Goal: Information Seeking & Learning: Stay updated

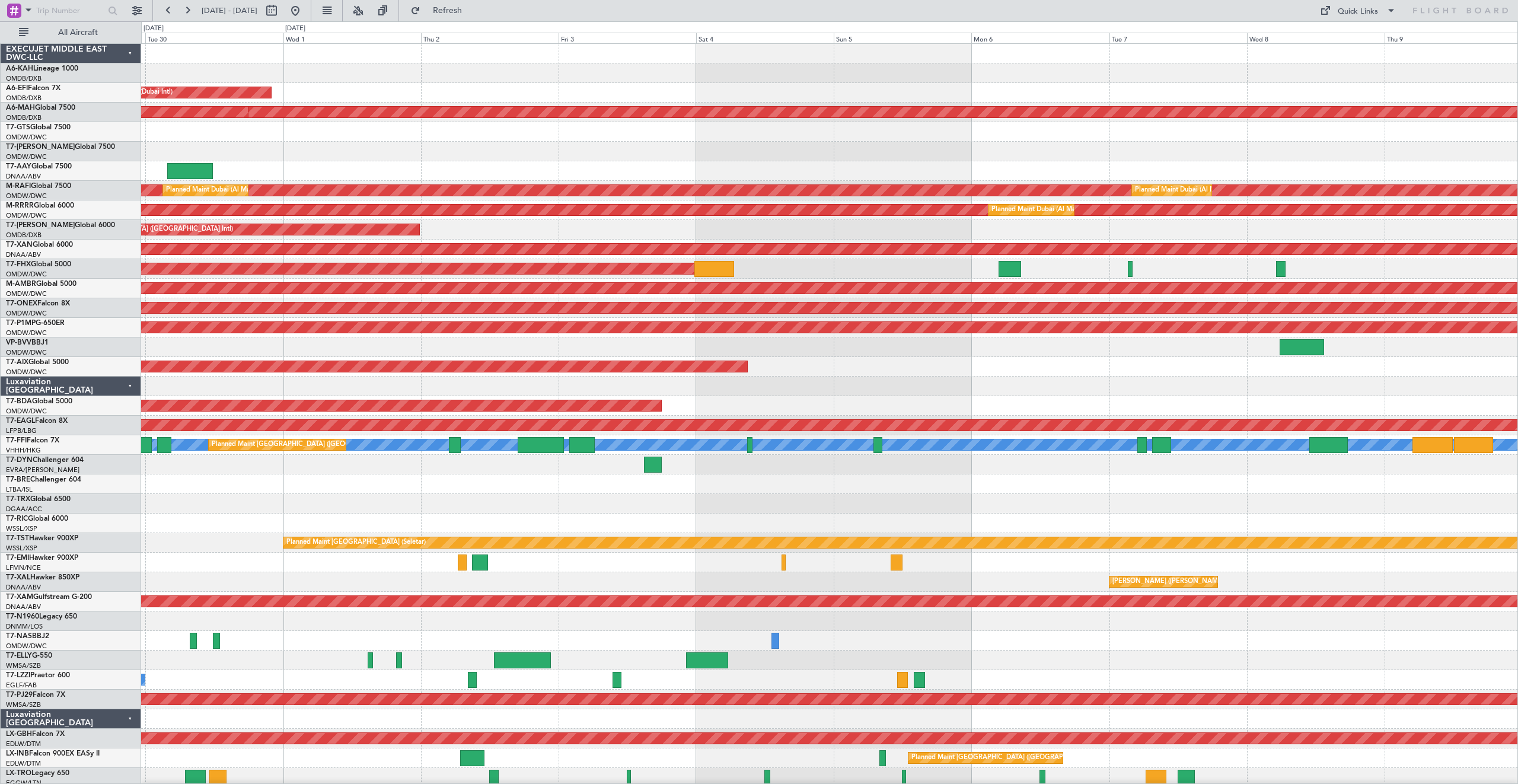
click at [779, 586] on div "[PERSON_NAME] ([PERSON_NAME] Intl)" at bounding box center [829, 582] width 1376 height 19
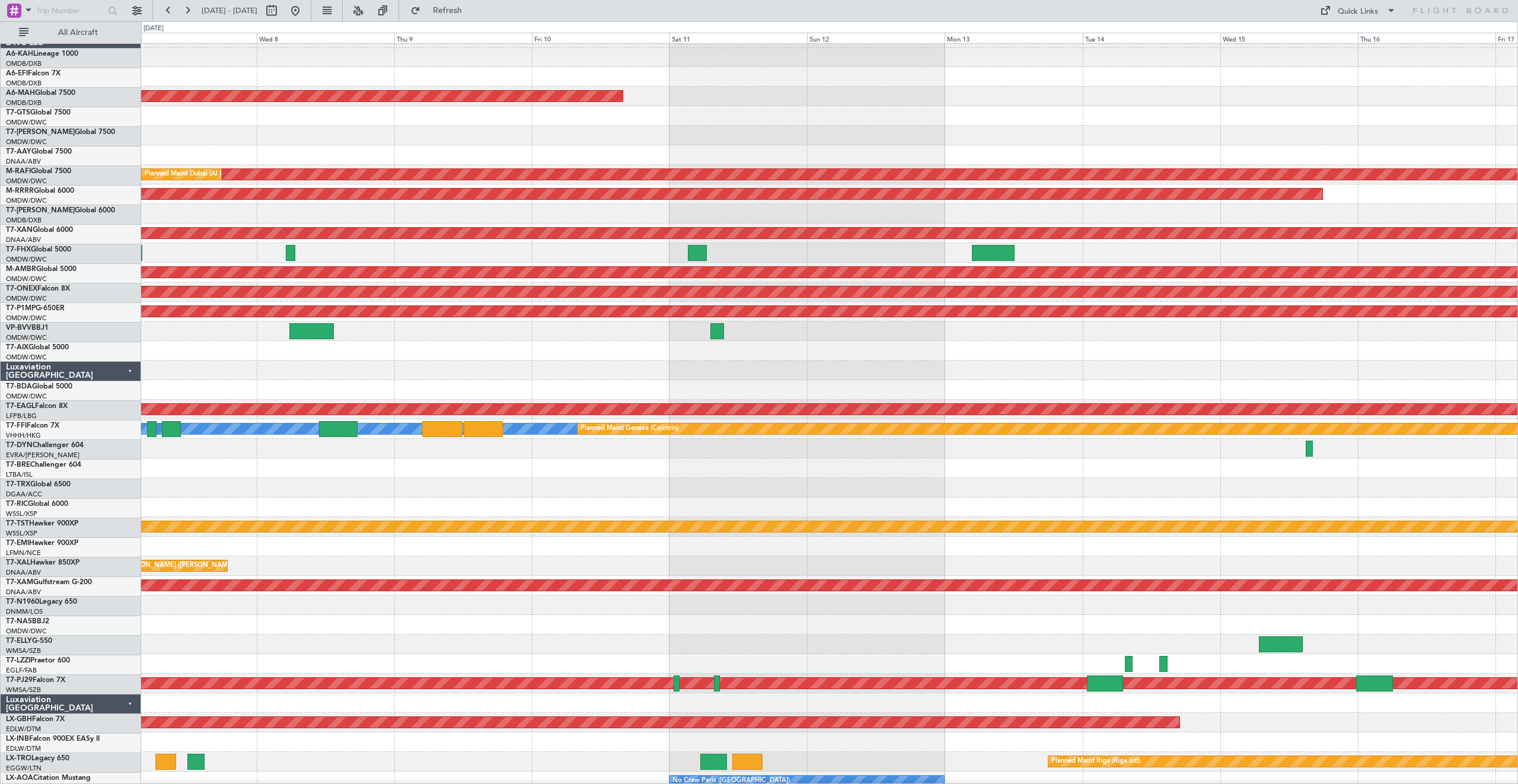
scroll to position [22, 0]
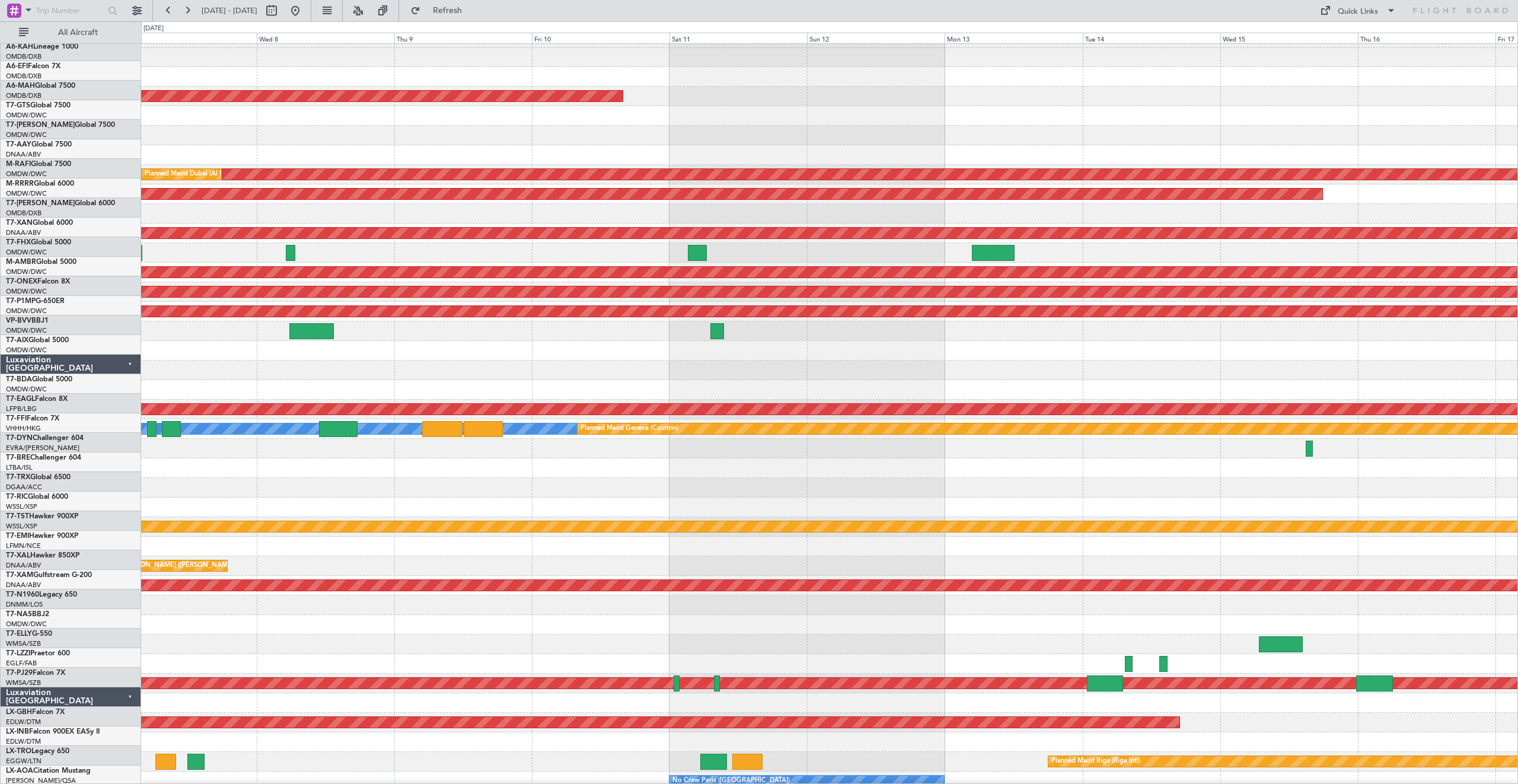
click at [0, 566] on div "Planned Maint [GEOGRAPHIC_DATA] ([GEOGRAPHIC_DATA] Intl) Planned Maint [GEOGRAP…" at bounding box center [759, 402] width 1518 height 763
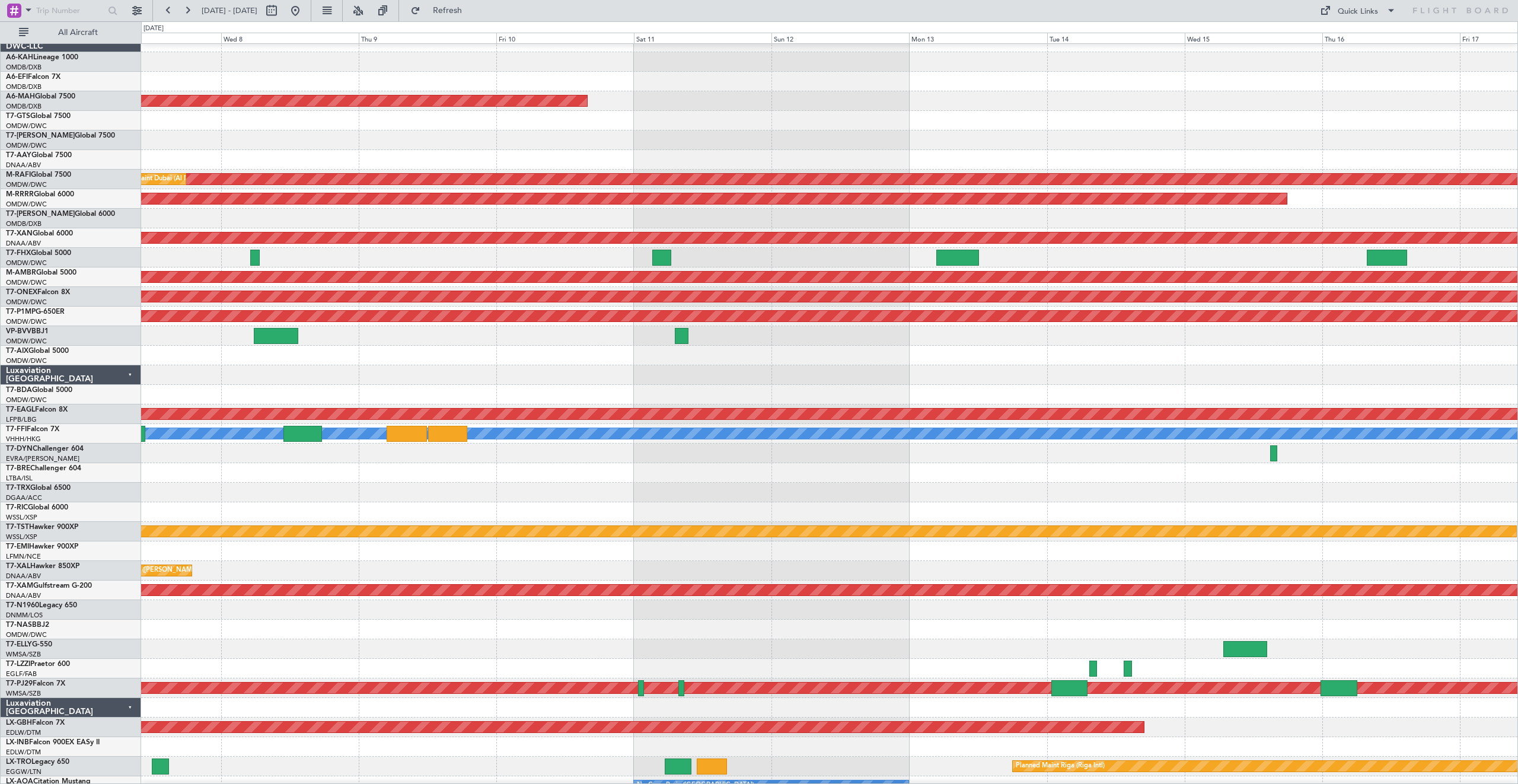
scroll to position [12, 0]
click at [941, 552] on div at bounding box center [829, 550] width 1376 height 19
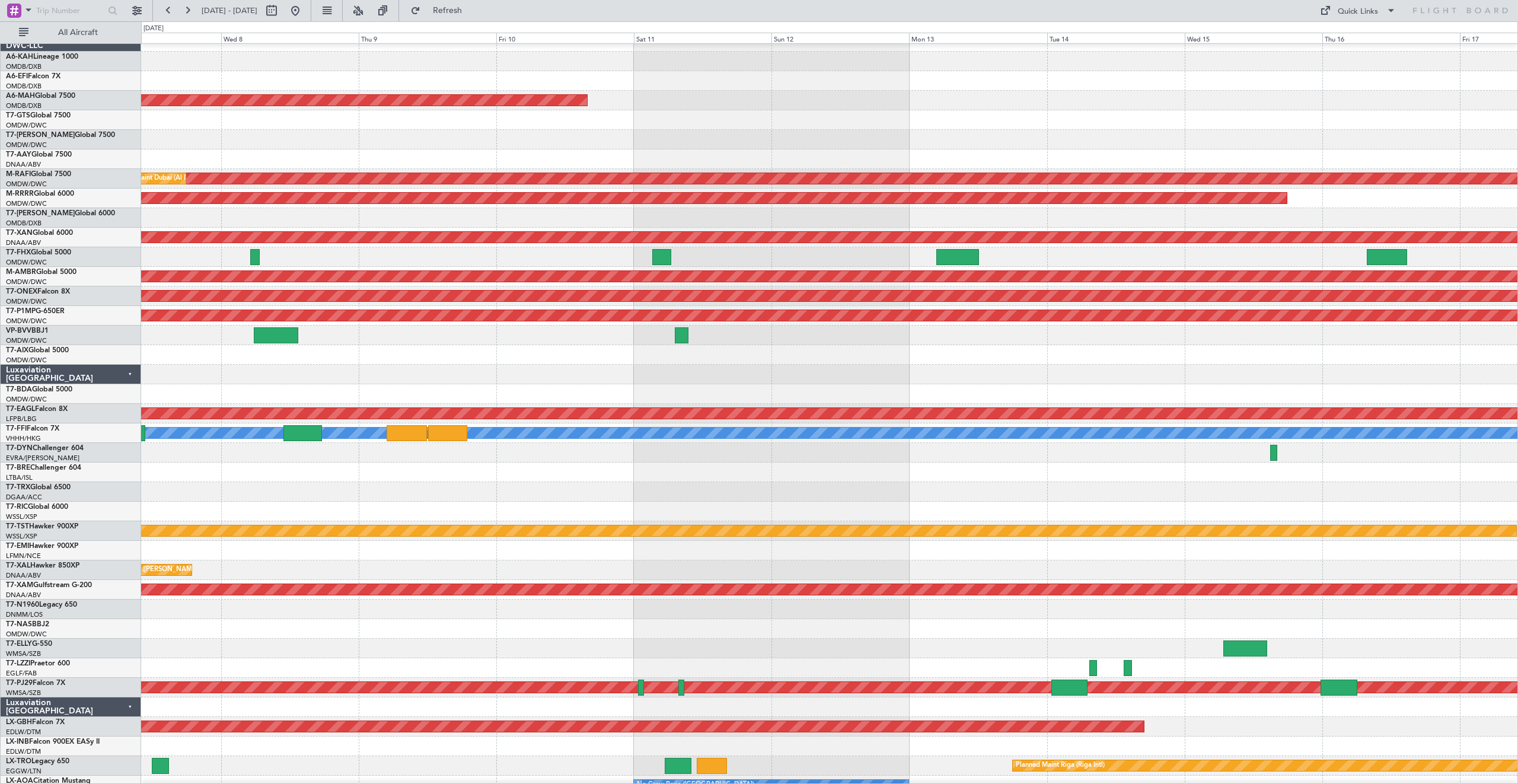
click at [970, 552] on div at bounding box center [829, 550] width 1376 height 19
click at [970, 552] on div at bounding box center [829, 550] width 1376 height 19
click at [59, 545] on link "T7-EMI Hawker 900XP" at bounding box center [42, 546] width 73 height 7
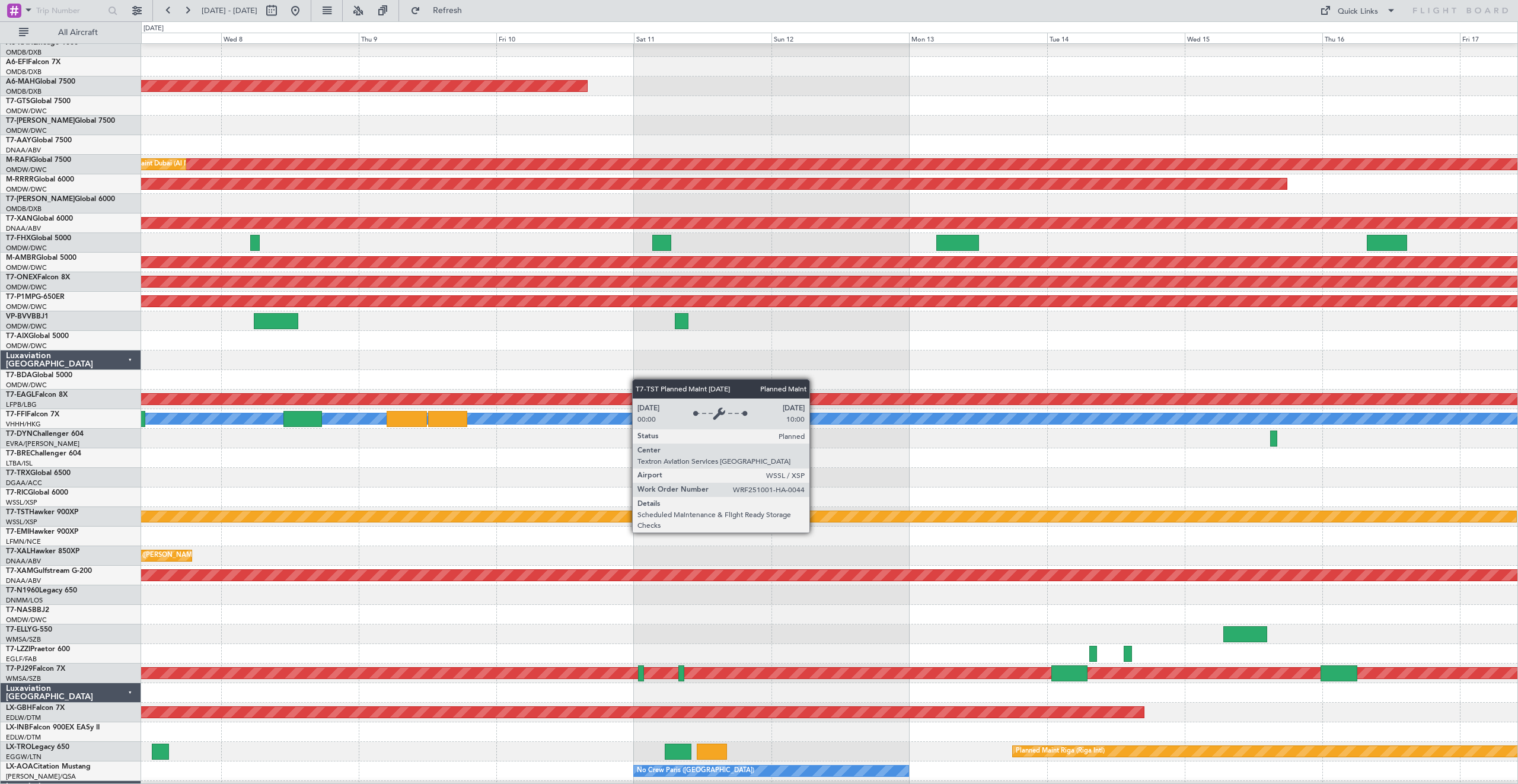
scroll to position [24, 0]
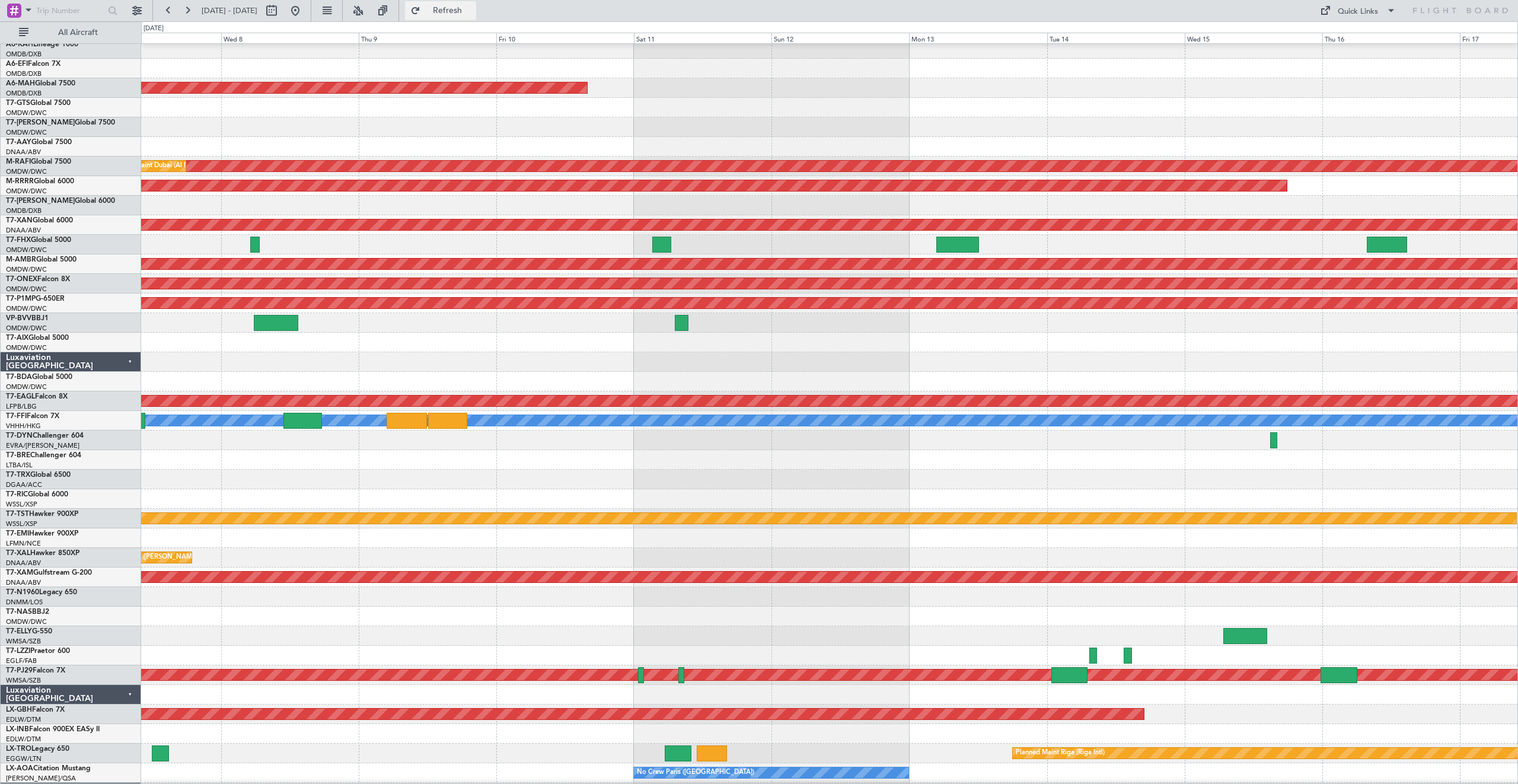
click at [452, 10] on button "Refresh" at bounding box center [441, 10] width 71 height 19
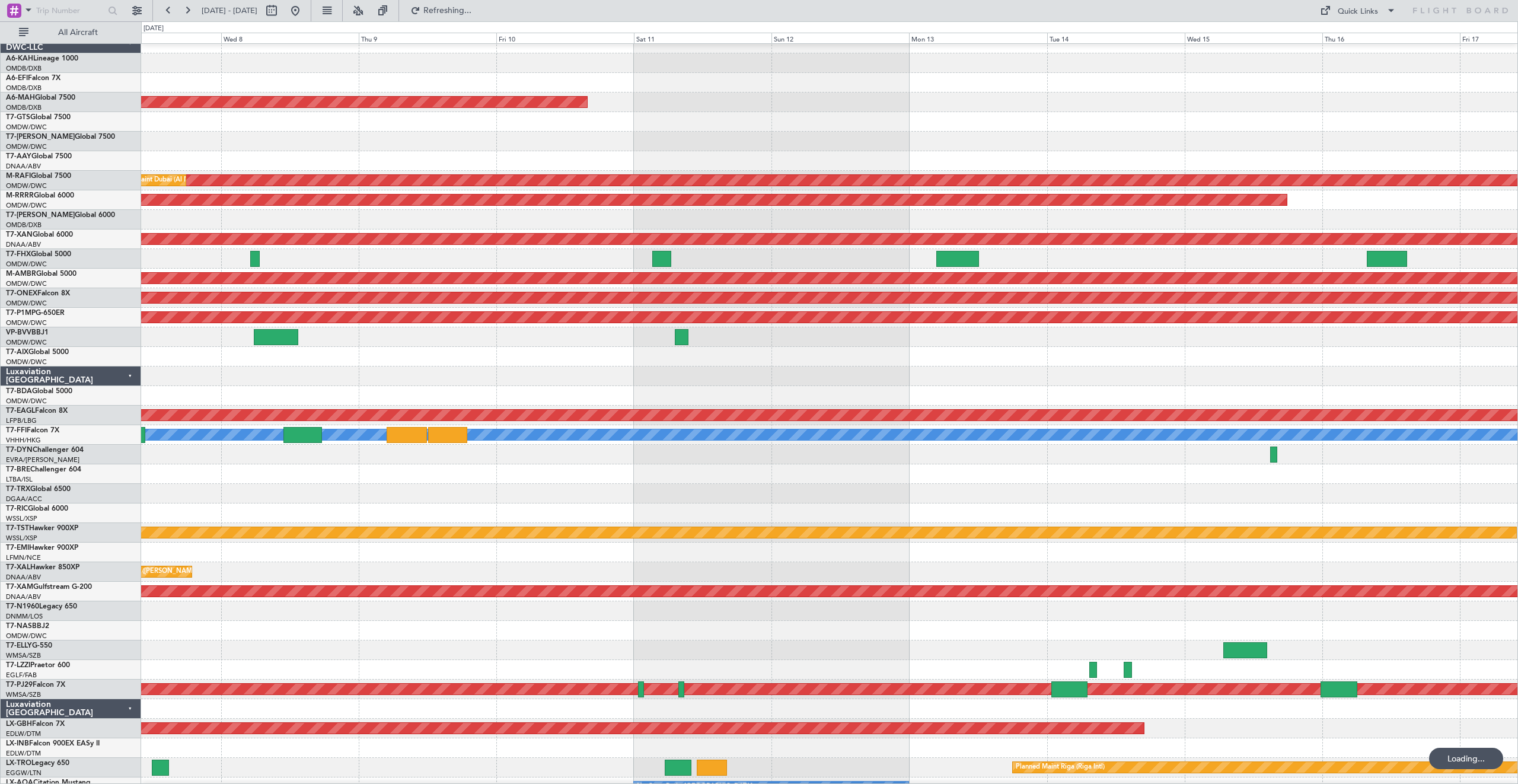
scroll to position [12, 0]
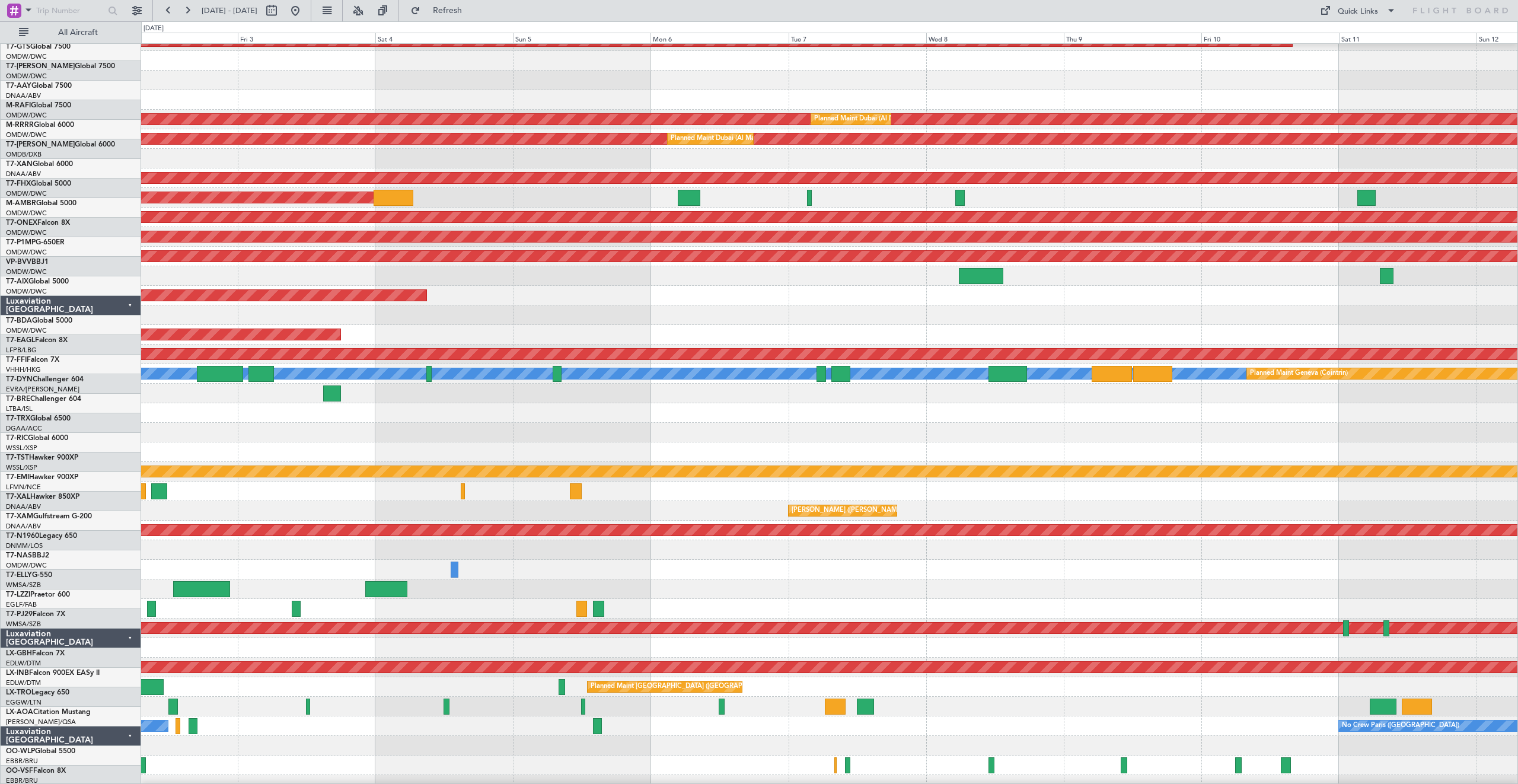
click at [1097, 501] on div "[PERSON_NAME] ([PERSON_NAME] Intl)" at bounding box center [829, 511] width 1376 height 19
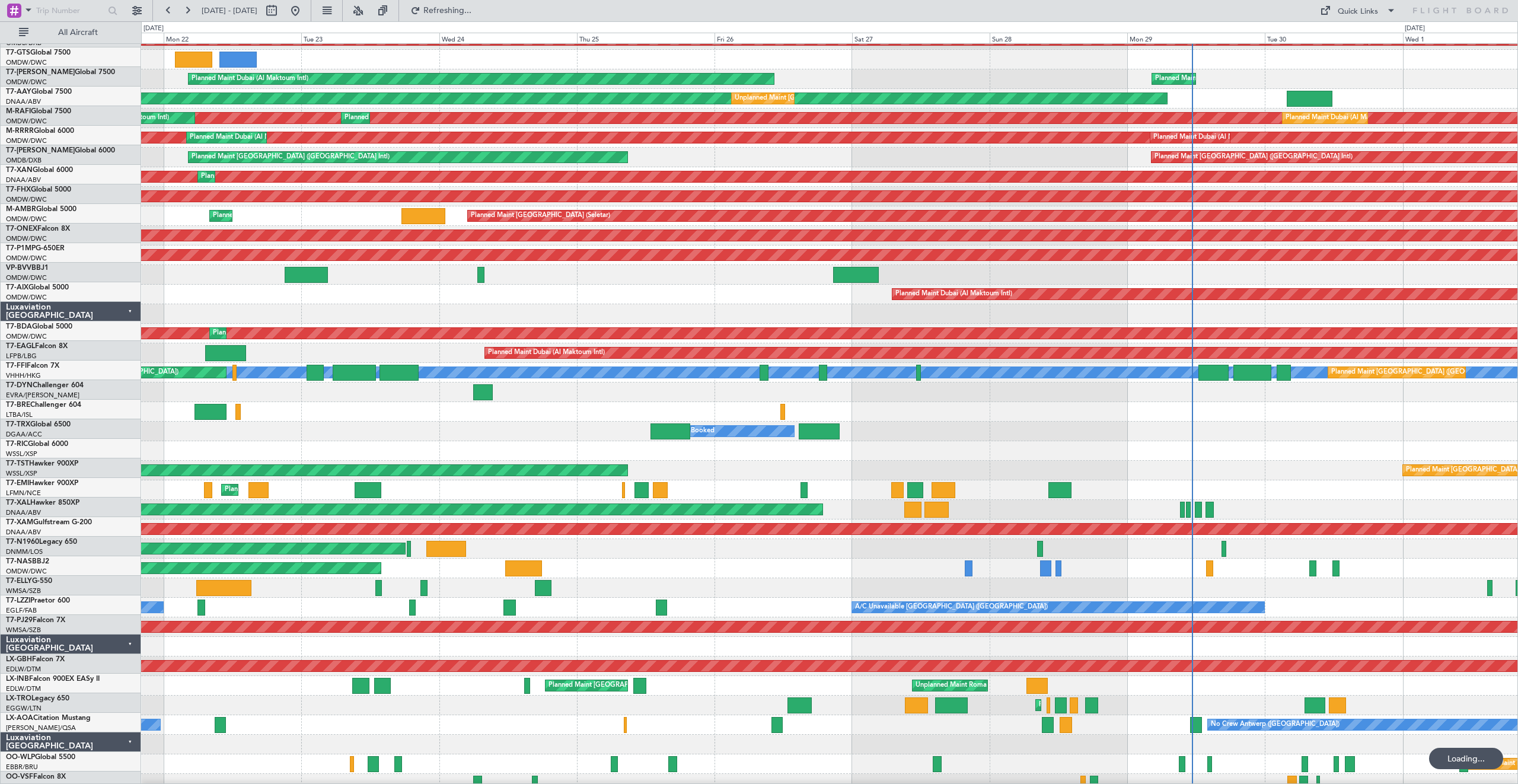
scroll to position [73, 0]
click at [807, 554] on div "AOG Maint London ([GEOGRAPHIC_DATA])" at bounding box center [829, 548] width 1376 height 19
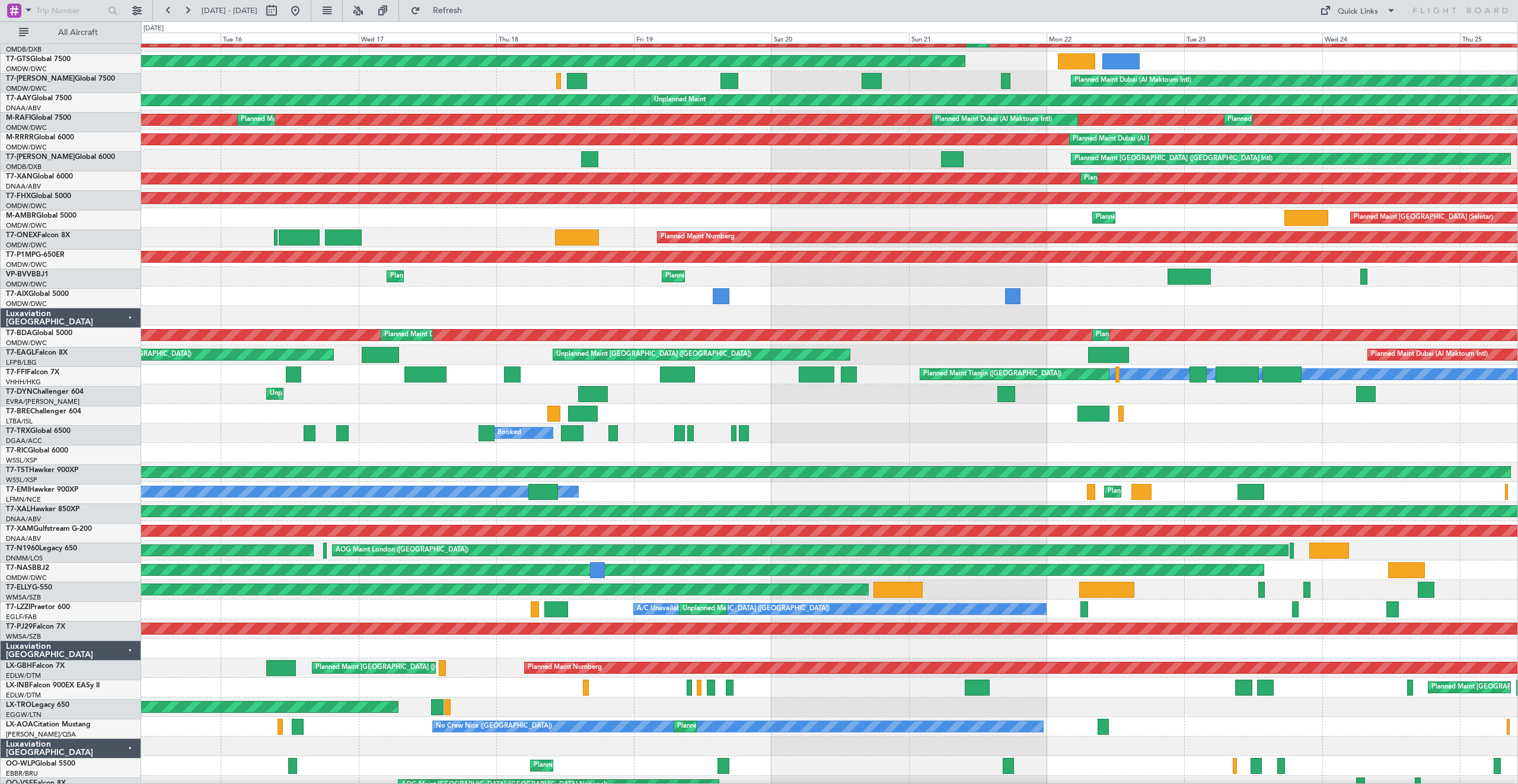
click at [1076, 500] on div "Planned Maint [GEOGRAPHIC_DATA] No Crew" at bounding box center [829, 492] width 1376 height 19
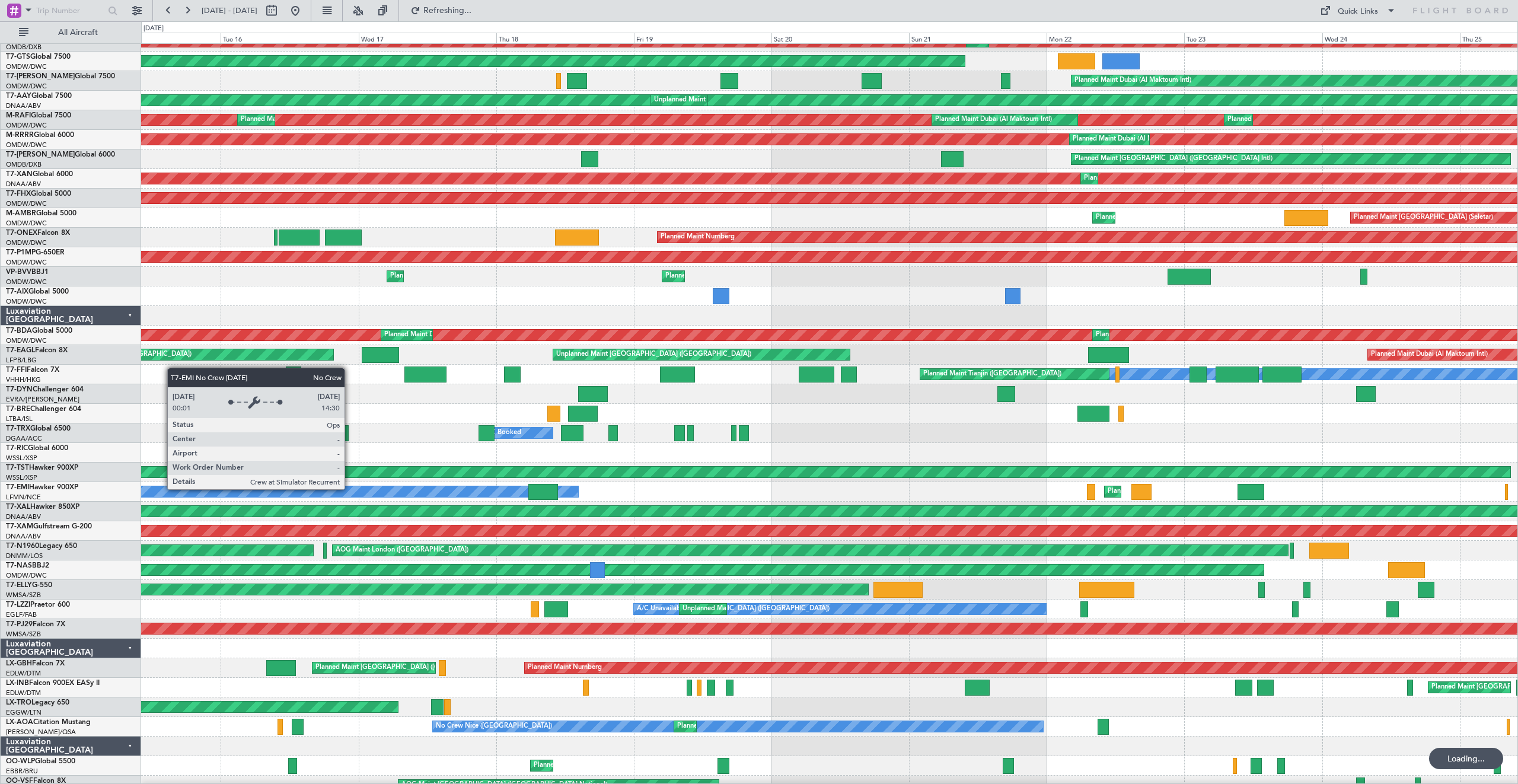
click at [350, 489] on div "No Crew" at bounding box center [193, 491] width 770 height 10
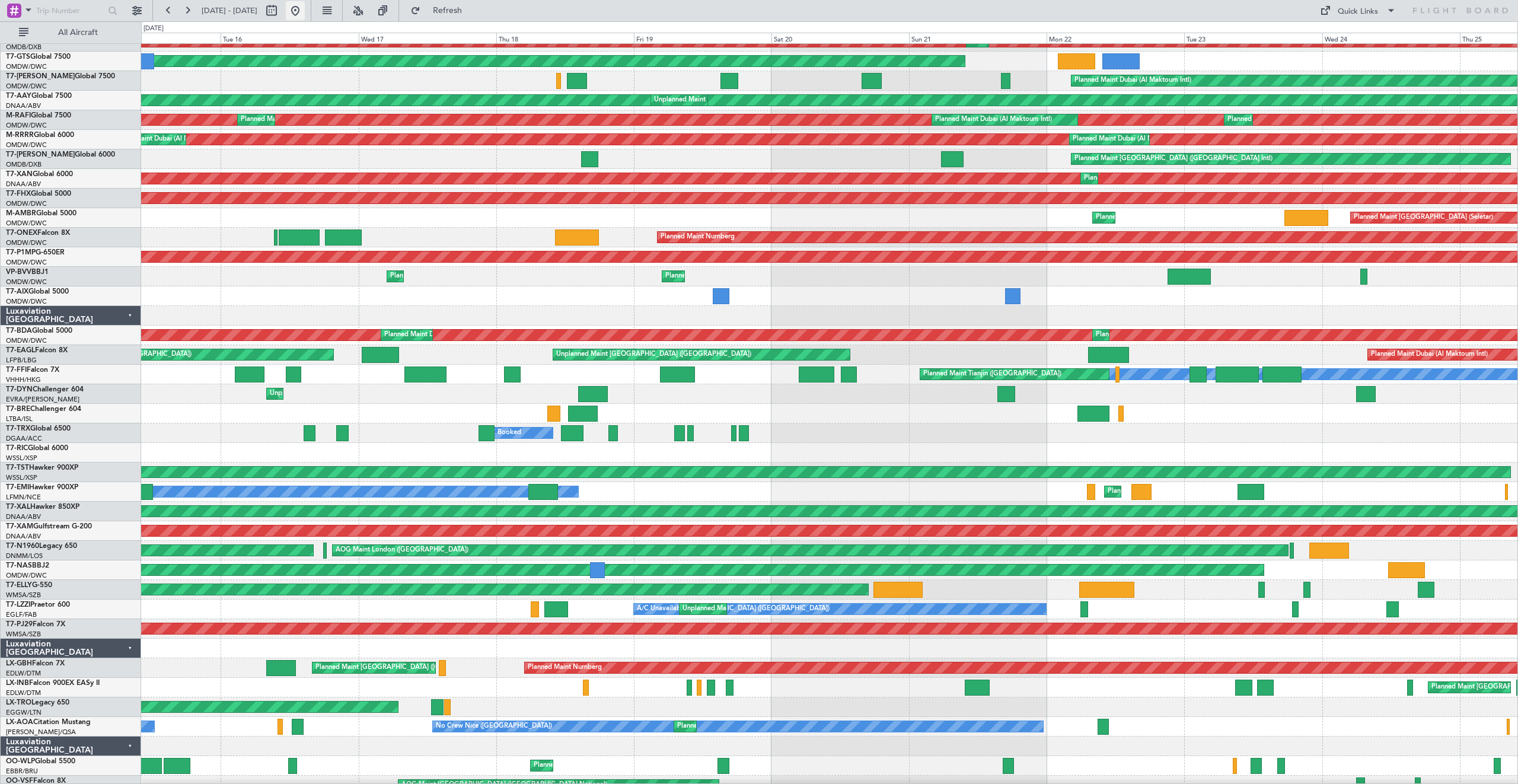
drag, startPoint x: 335, startPoint y: 10, endPoint x: 340, endPoint y: 16, distance: 7.8
click at [305, 10] on button at bounding box center [295, 10] width 19 height 19
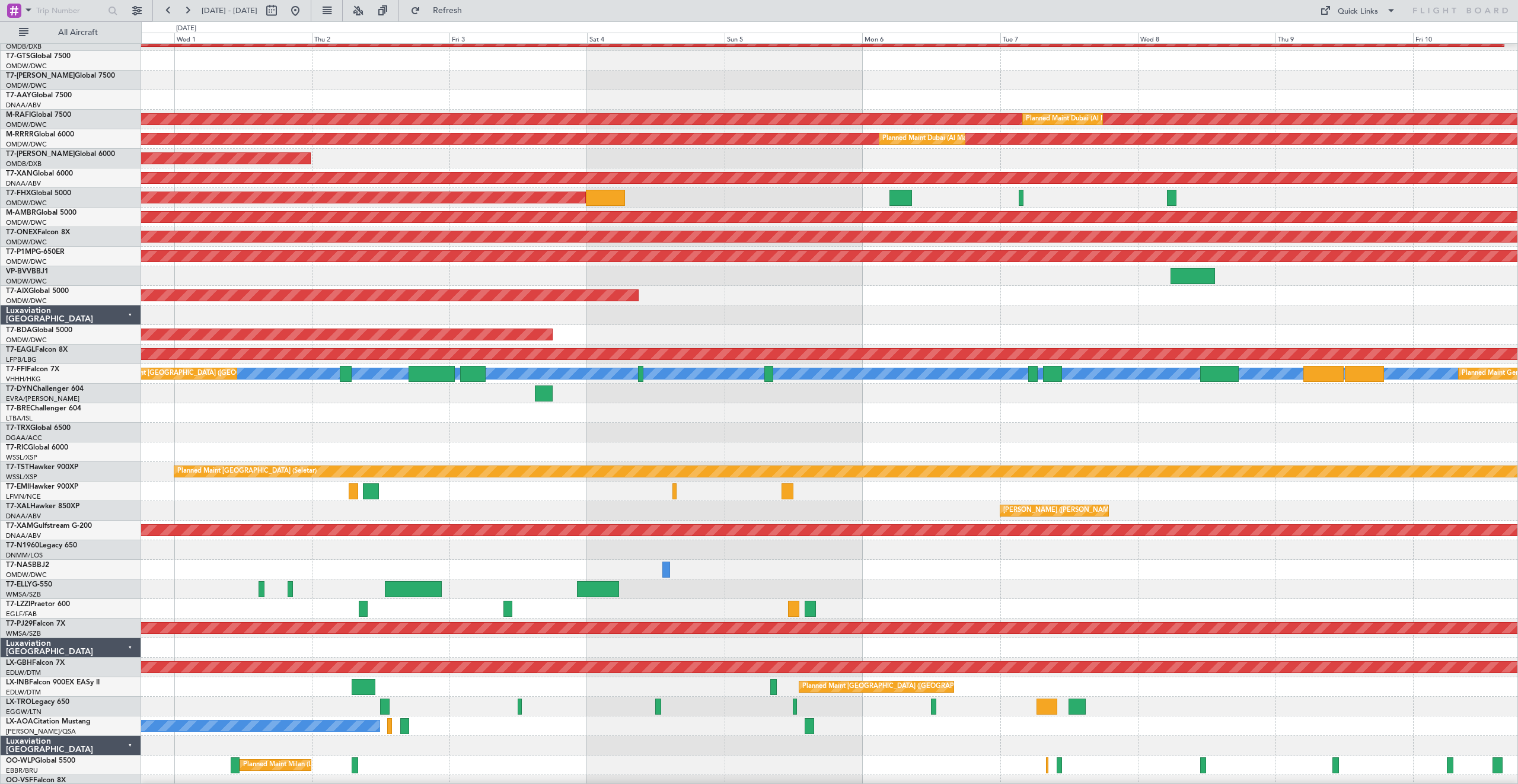
click at [189, 501] on div "[PERSON_NAME] ([PERSON_NAME] Intl)" at bounding box center [829, 511] width 1376 height 19
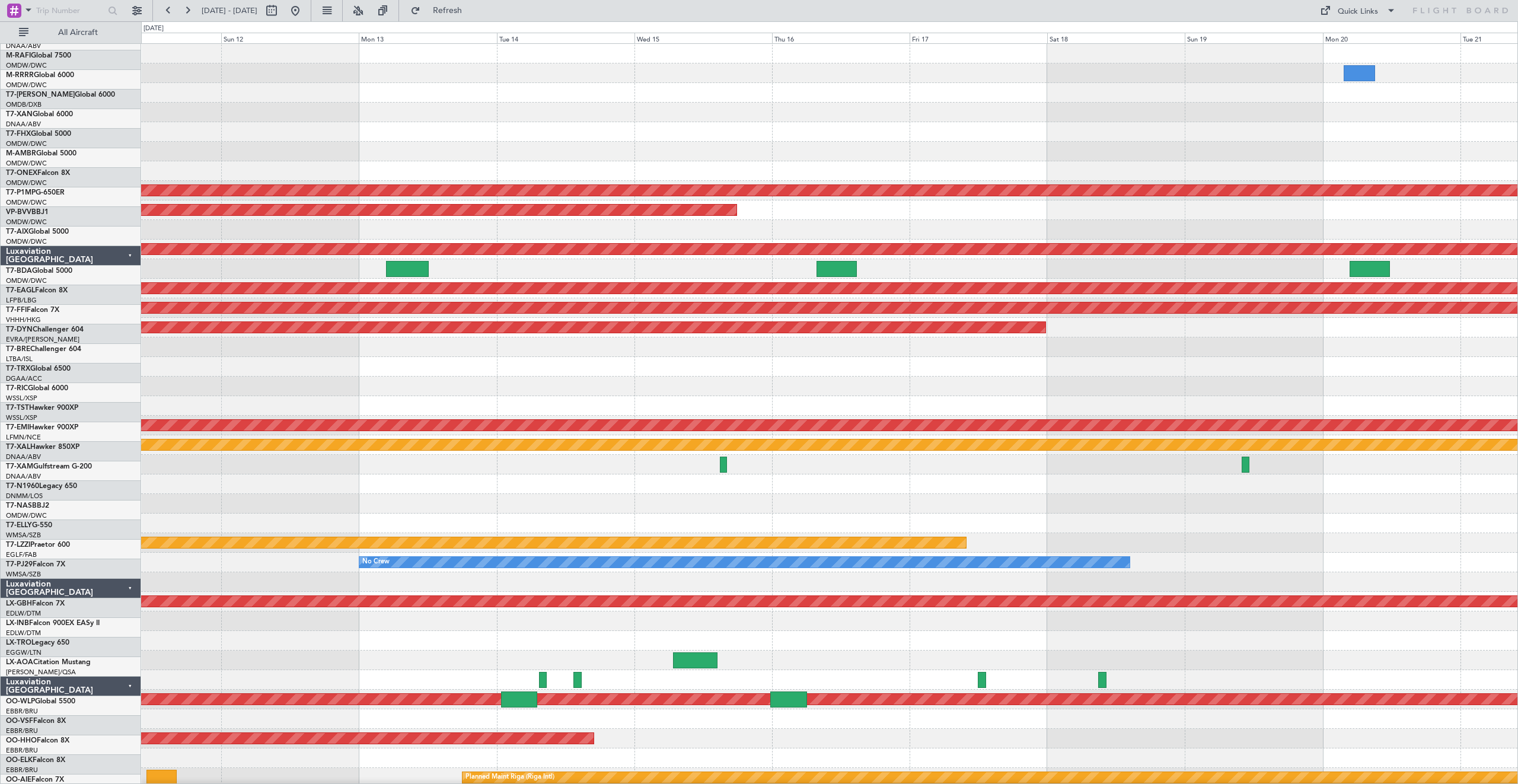
scroll to position [0, 0]
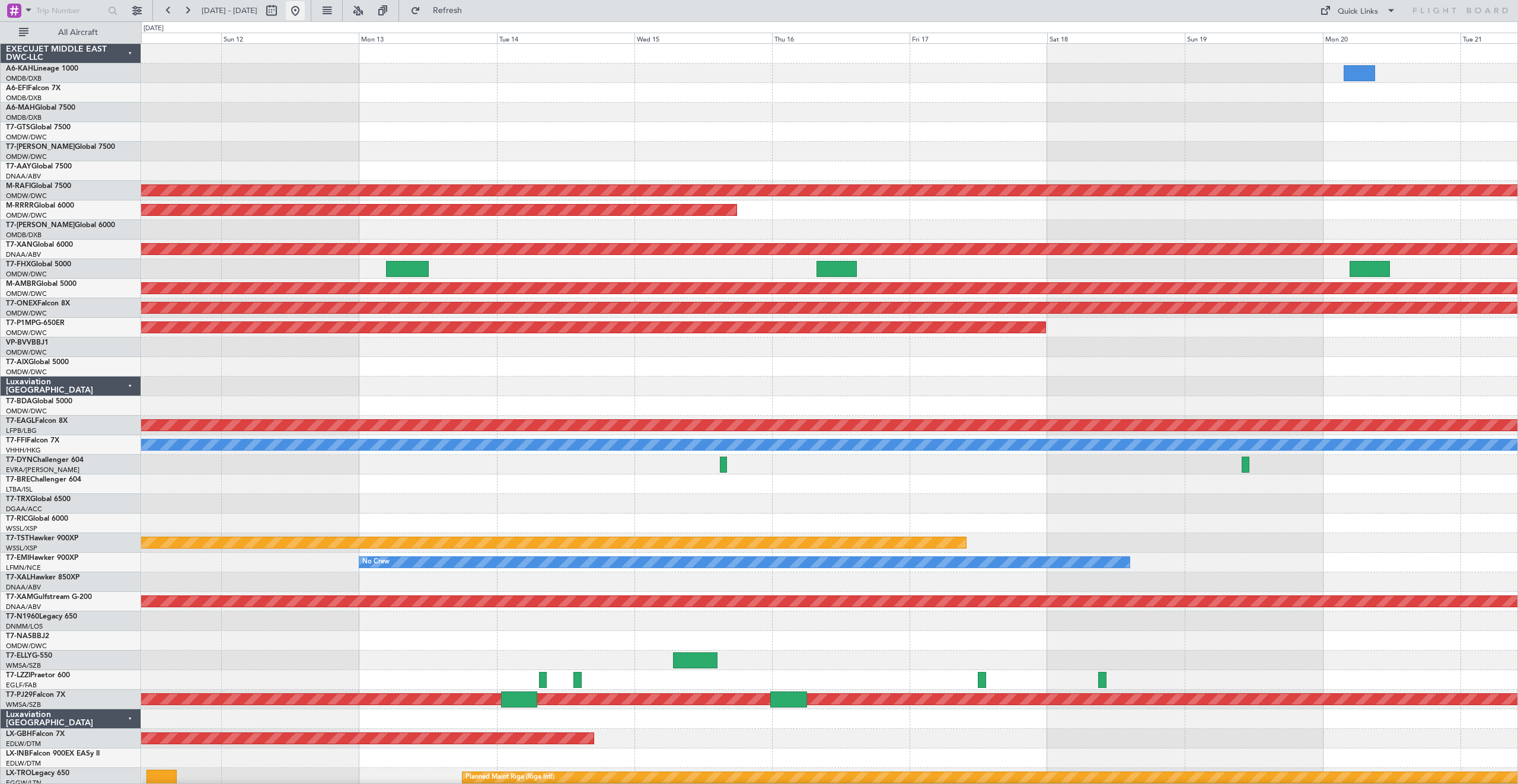
click at [305, 15] on button at bounding box center [295, 10] width 19 height 19
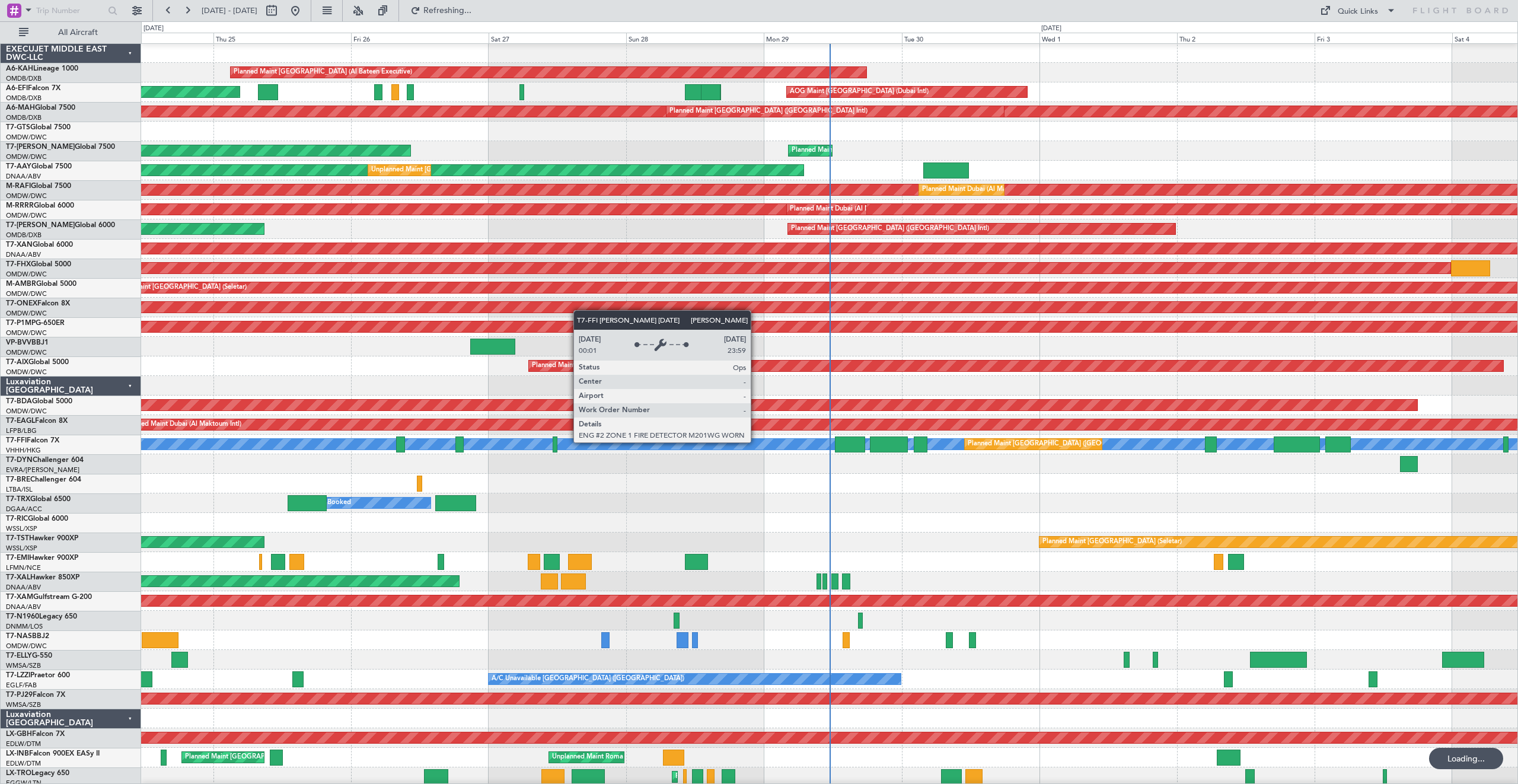
scroll to position [1, 0]
